Goal: Find specific page/section: Find specific page/section

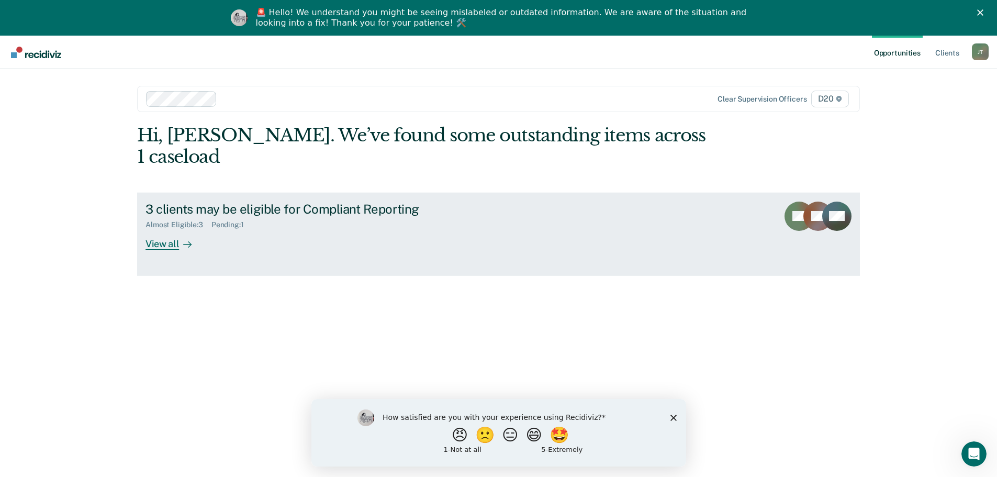
click at [159, 229] on div "View all" at bounding box center [174, 239] width 59 height 20
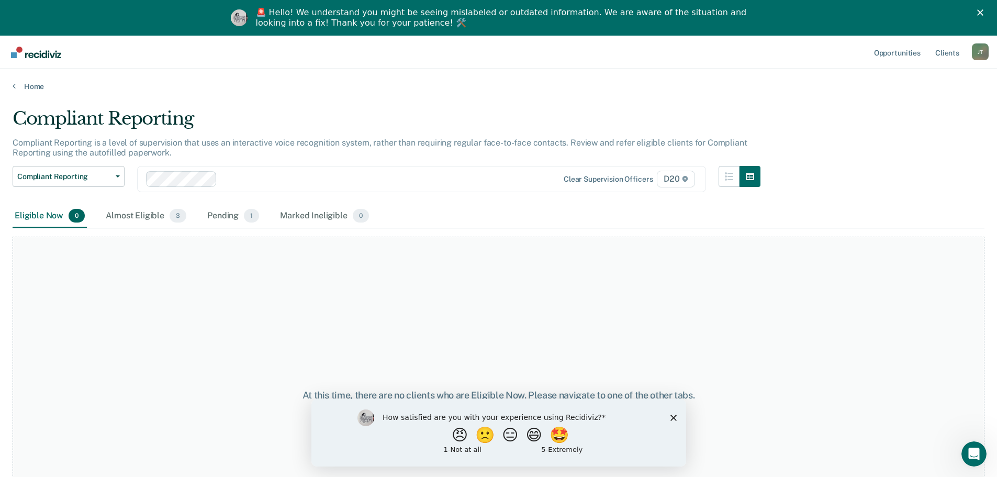
click at [673, 420] on div "How satisfied are you with your experience using Recidiviz? 😠 🙁 😑 😄 🤩 1 - Not a…" at bounding box center [498, 431] width 375 height 67
click at [674, 417] on icon "Close survey" at bounding box center [673, 417] width 6 height 6
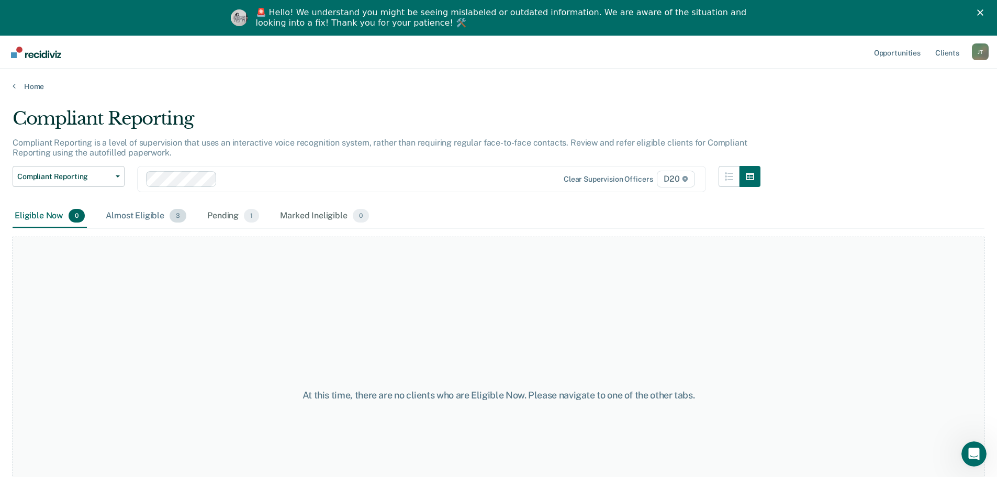
click at [134, 214] on div "Almost Eligible 3" at bounding box center [146, 216] width 85 height 23
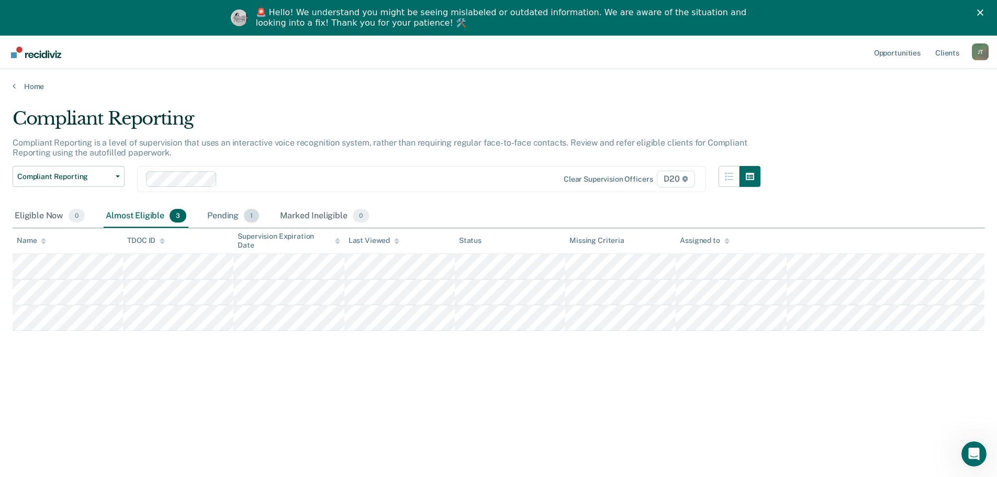
click at [220, 213] on div "Pending 1" at bounding box center [233, 216] width 56 height 23
